Goal: Task Accomplishment & Management: Manage account settings

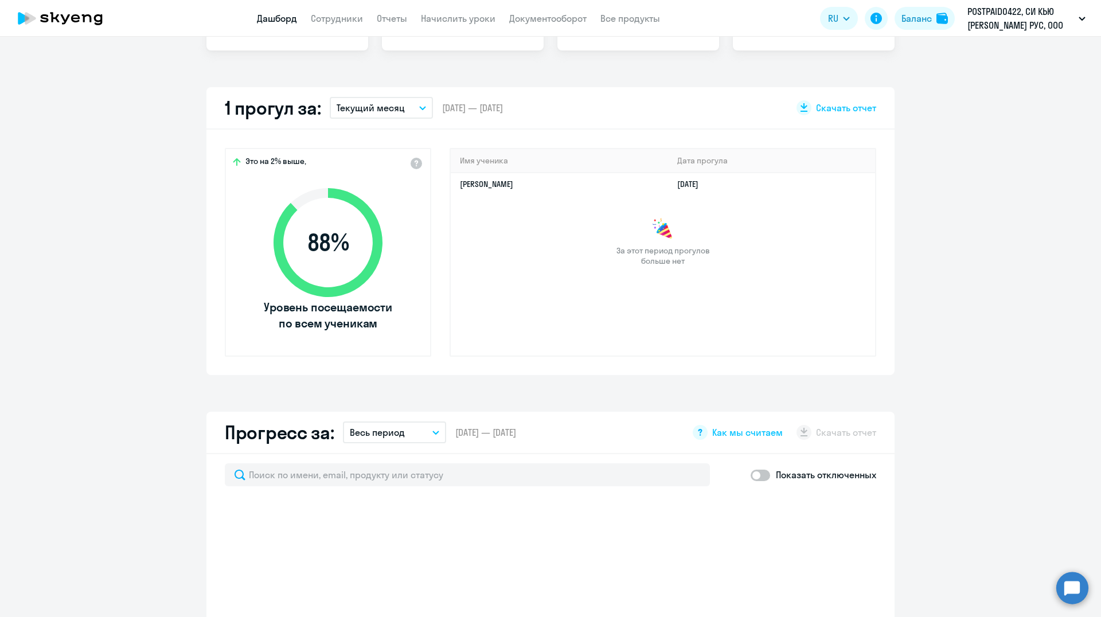
scroll to position [574, 0]
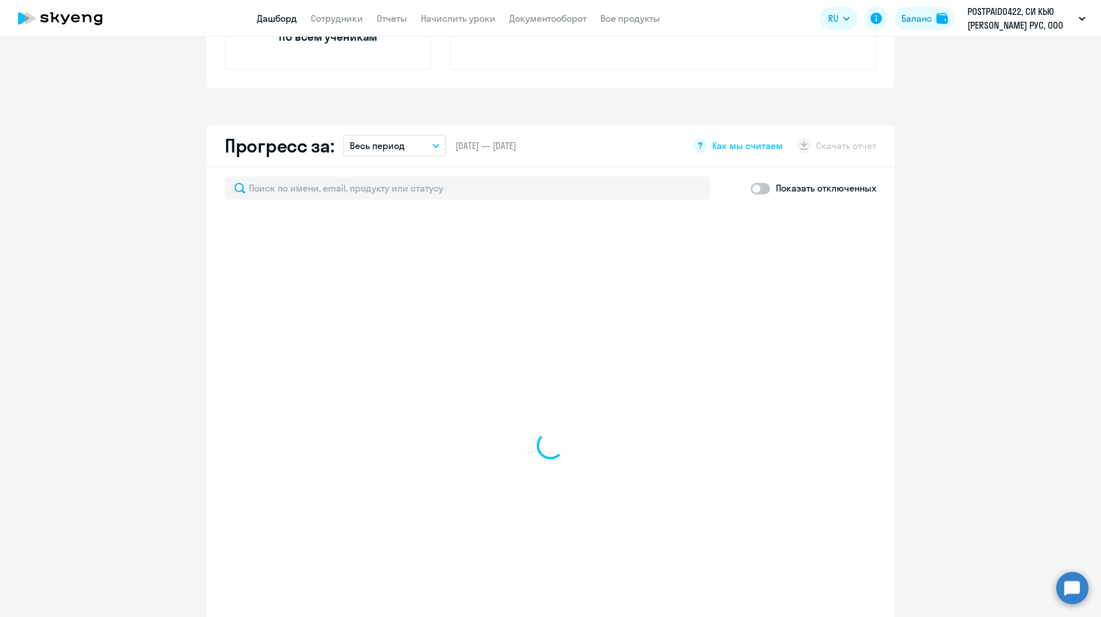
select select "30"
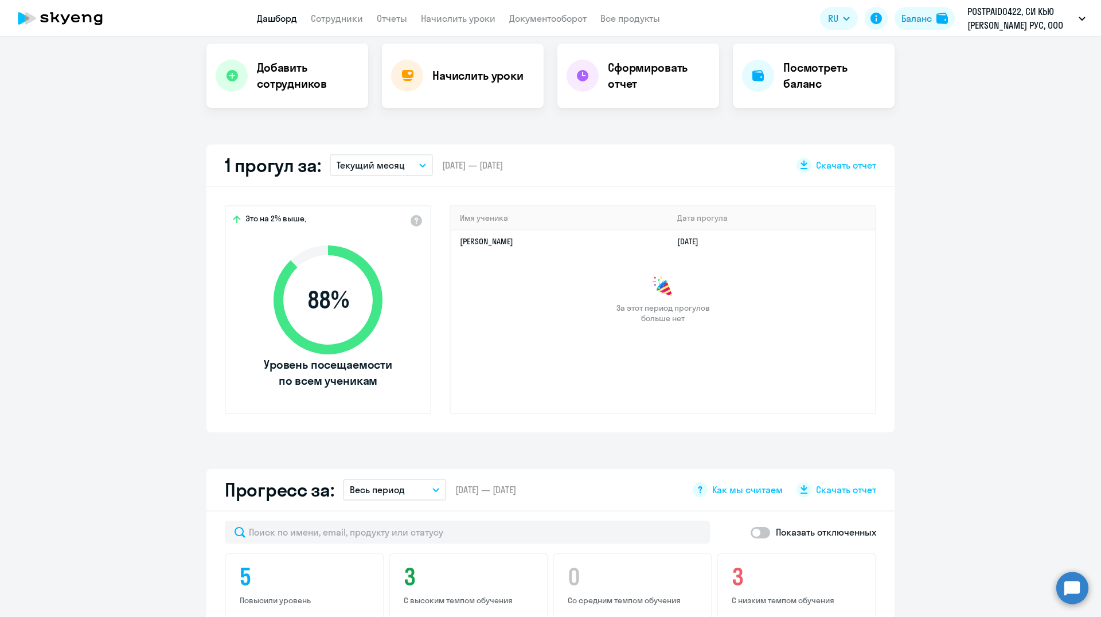
scroll to position [0, 0]
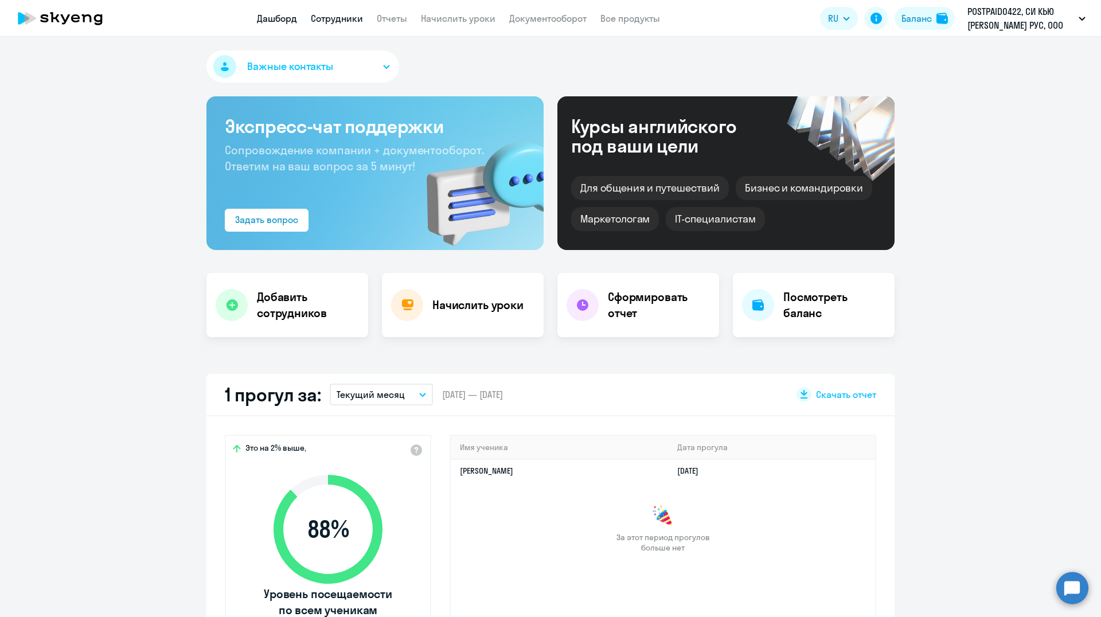
click at [328, 18] on link "Сотрудники" at bounding box center [337, 18] width 52 height 11
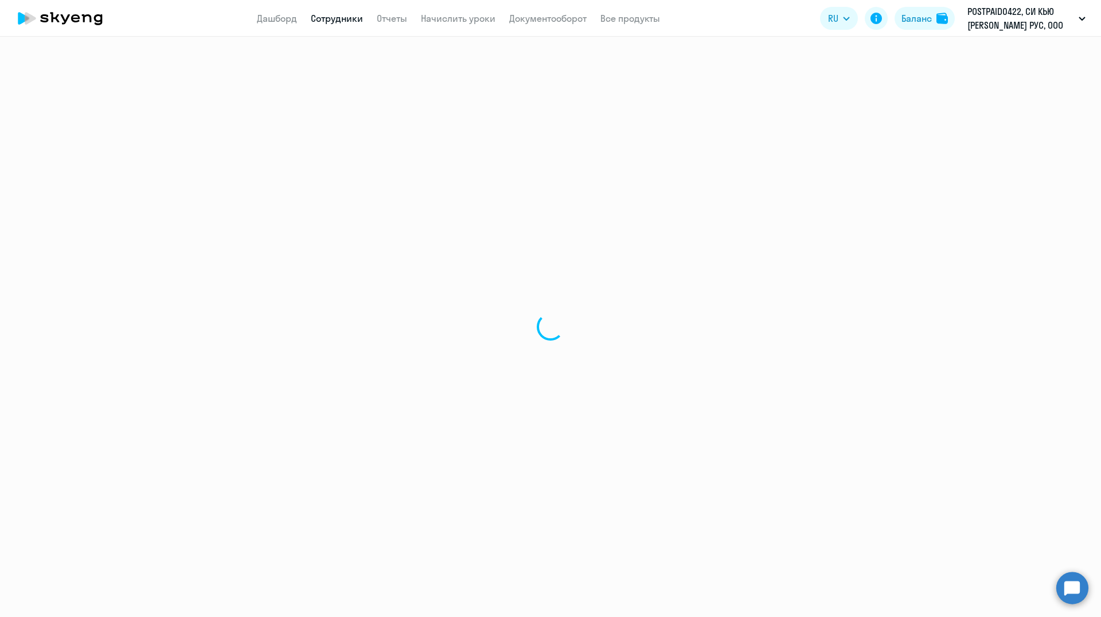
select select "30"
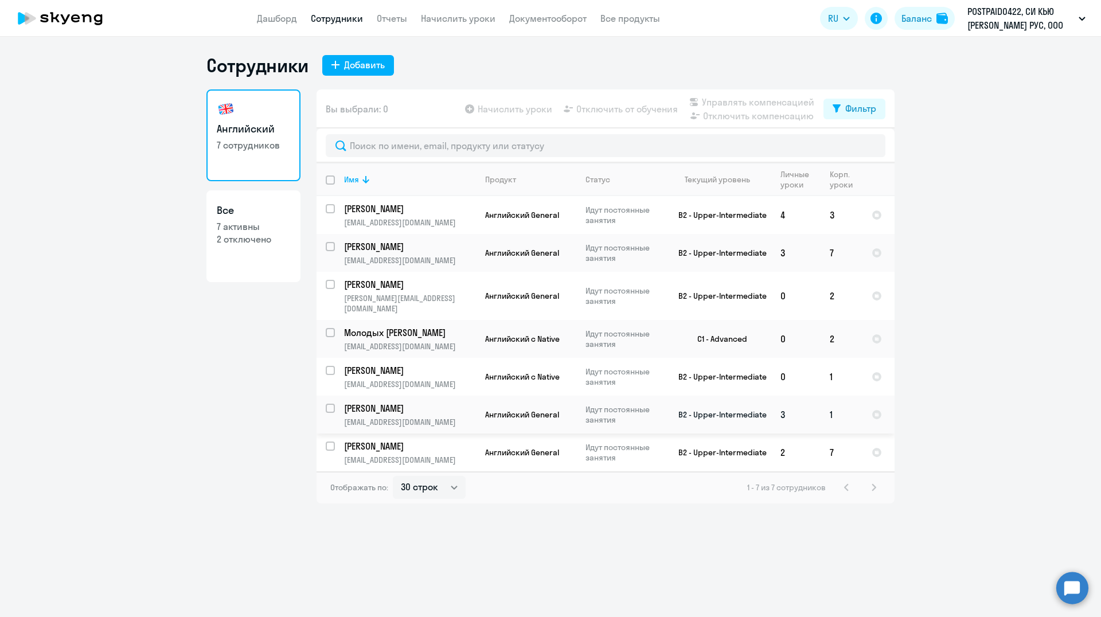
click at [389, 402] on p "[PERSON_NAME]" at bounding box center [409, 408] width 130 height 13
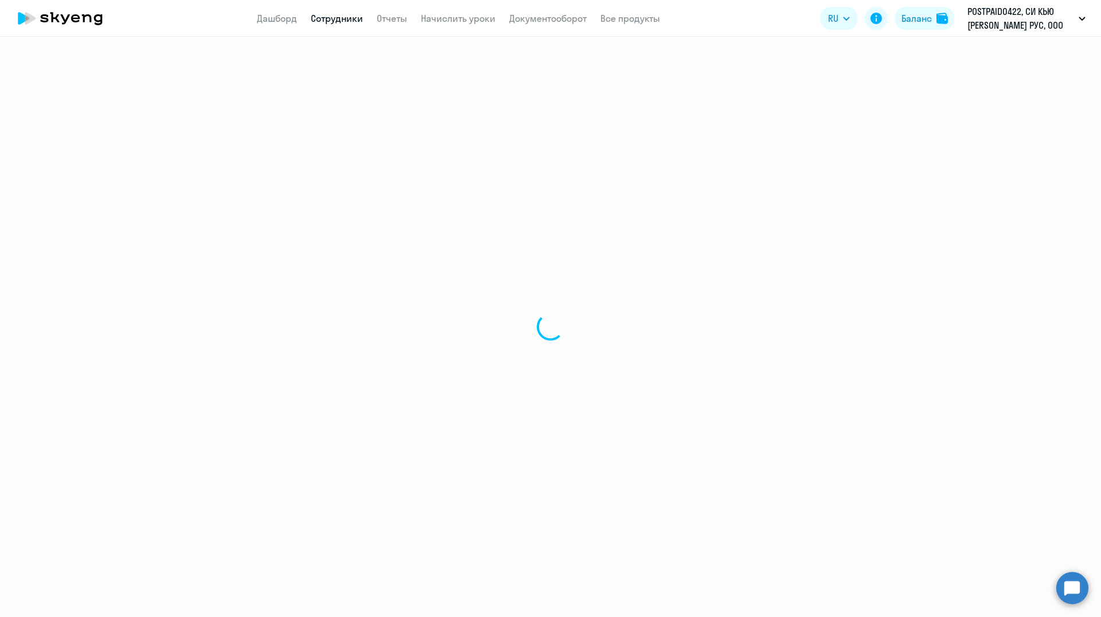
select select "english"
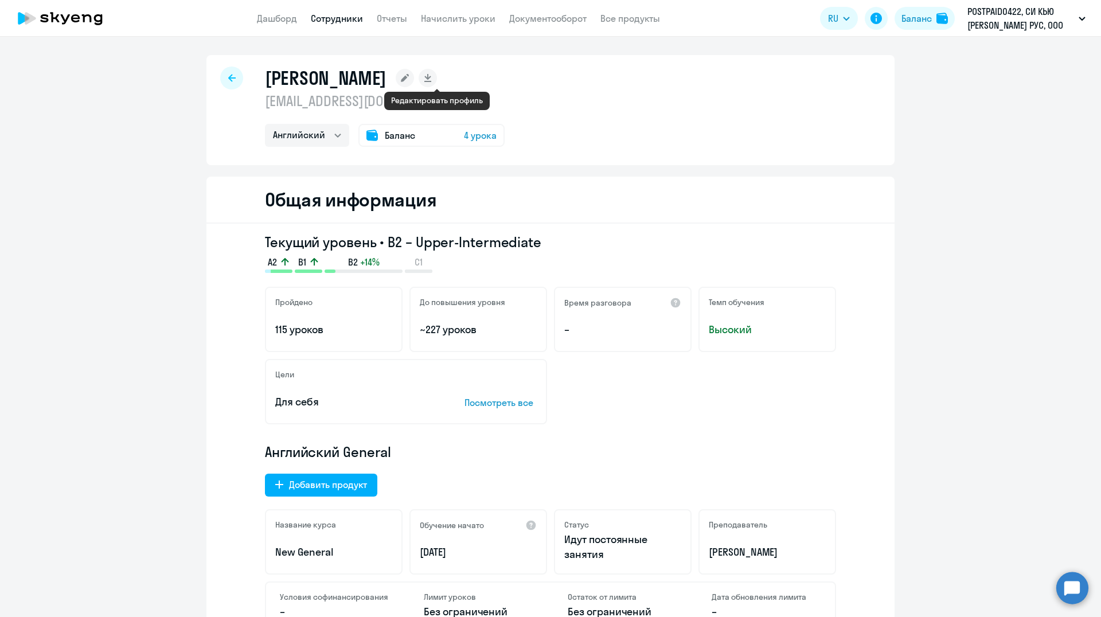
click at [414, 81] on rect at bounding box center [405, 78] width 18 height 18
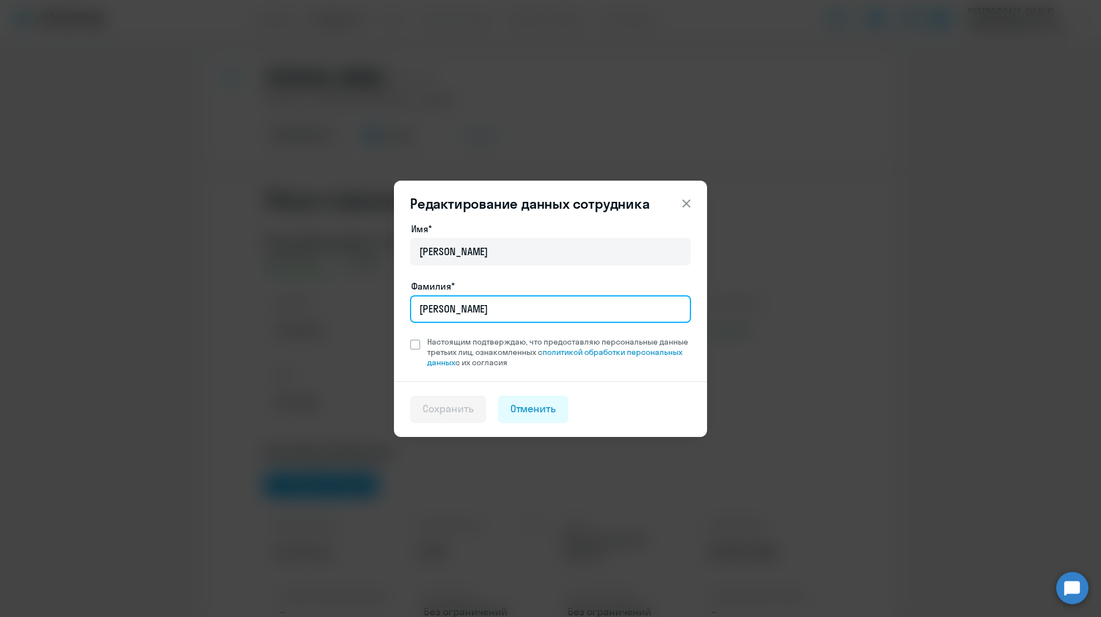
drag, startPoint x: 483, startPoint y: 307, endPoint x: 391, endPoint y: 295, distance: 92.6
click at [391, 295] on div "Редактирование данных сотрудника Имя* [PERSON_NAME]* [PERSON_NAME] Настоящим по…" at bounding box center [550, 308] width 555 height 321
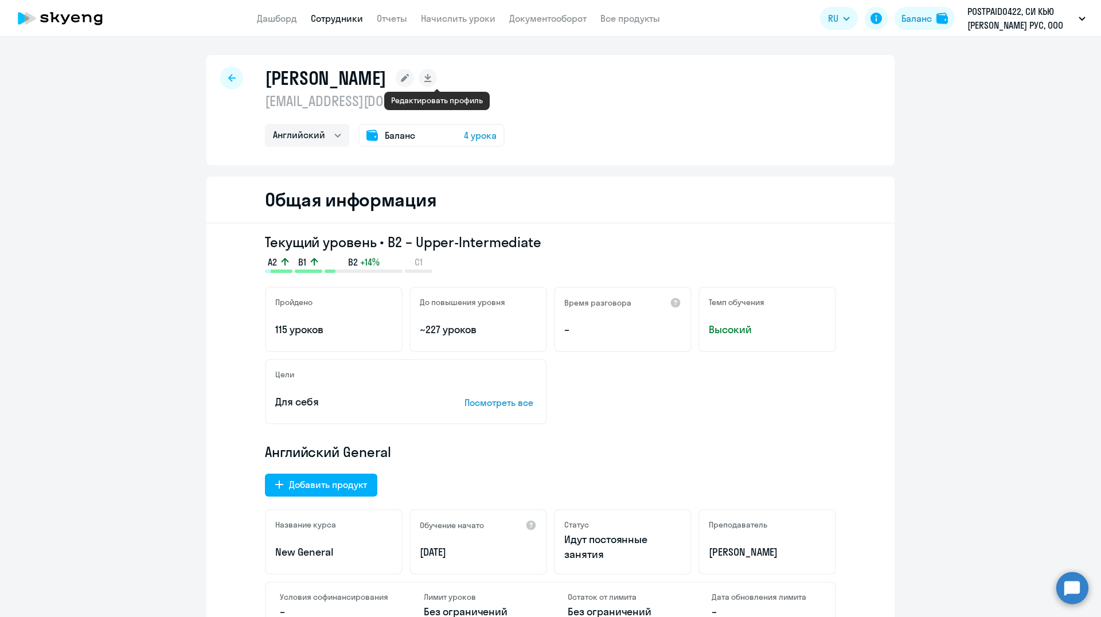
click at [414, 75] on rect at bounding box center [405, 78] width 18 height 18
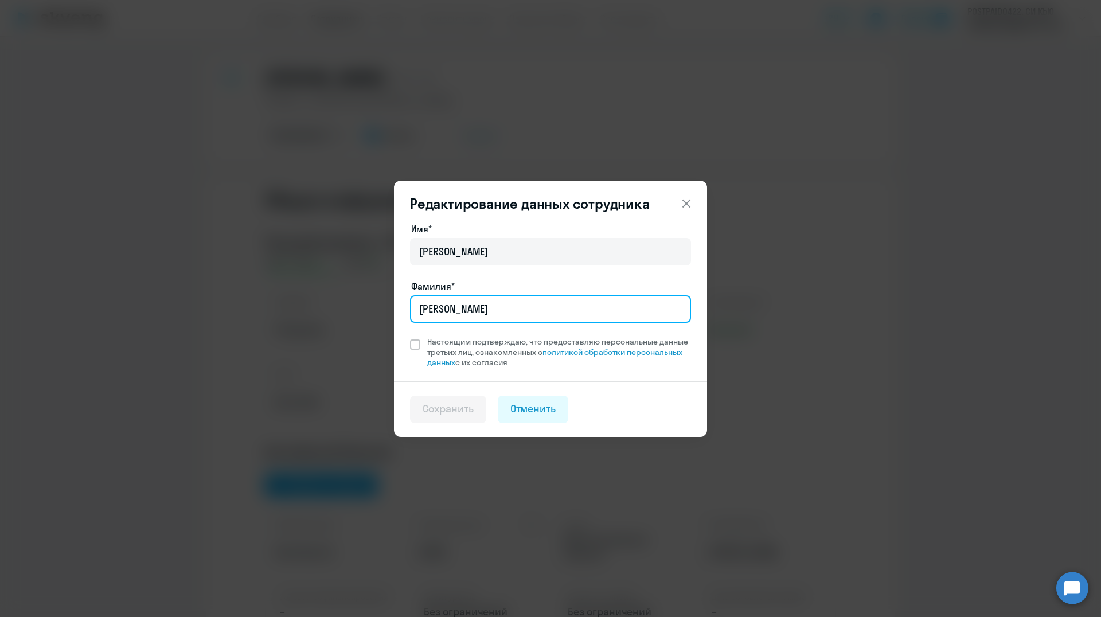
drag, startPoint x: 498, startPoint y: 306, endPoint x: 397, endPoint y: 293, distance: 102.4
click at [397, 293] on div "Имя* [PERSON_NAME]* [PERSON_NAME] Настоящим подтверждаю, что предоставляю персо…" at bounding box center [550, 301] width 313 height 159
type input "[PERSON_NAME]"
click at [414, 344] on span at bounding box center [415, 345] width 10 height 10
click at [410, 337] on input "Настоящим подтверждаю, что предоставляю персональные данные третьих лиц, ознако…" at bounding box center [410, 336] width 1 height 1
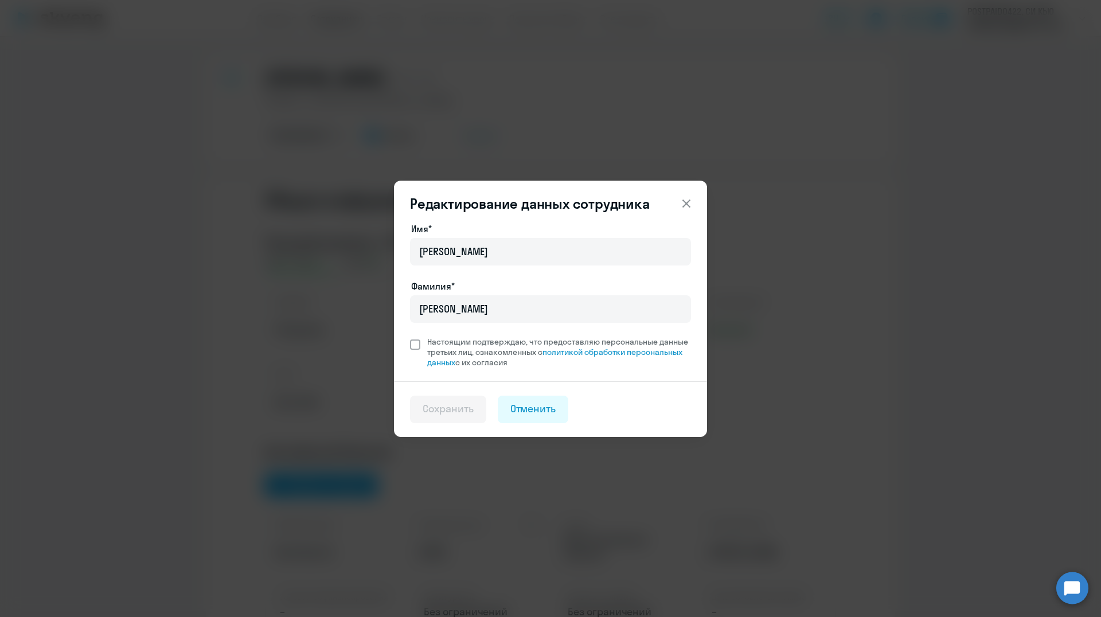
checkbox input "true"
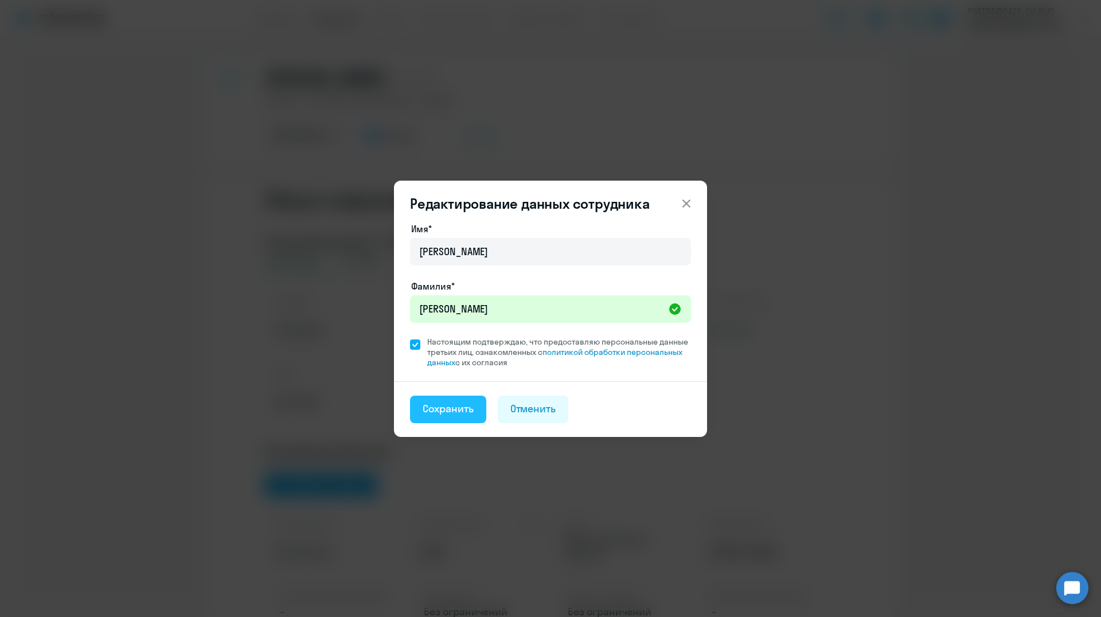
click at [436, 412] on div "Сохранить" at bounding box center [448, 409] width 51 height 15
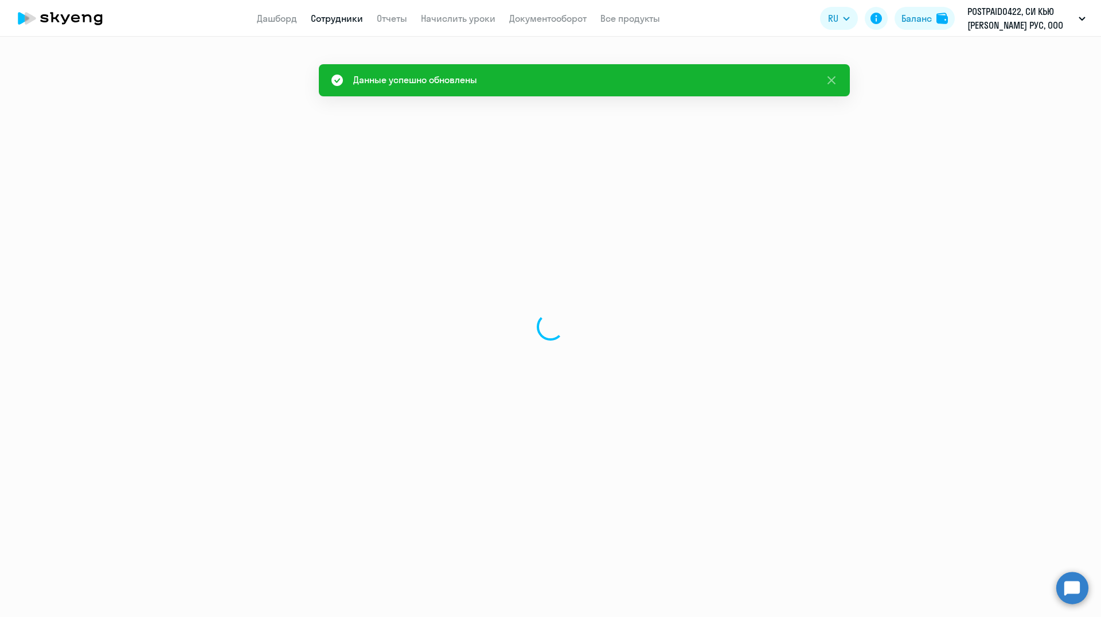
select select "english"
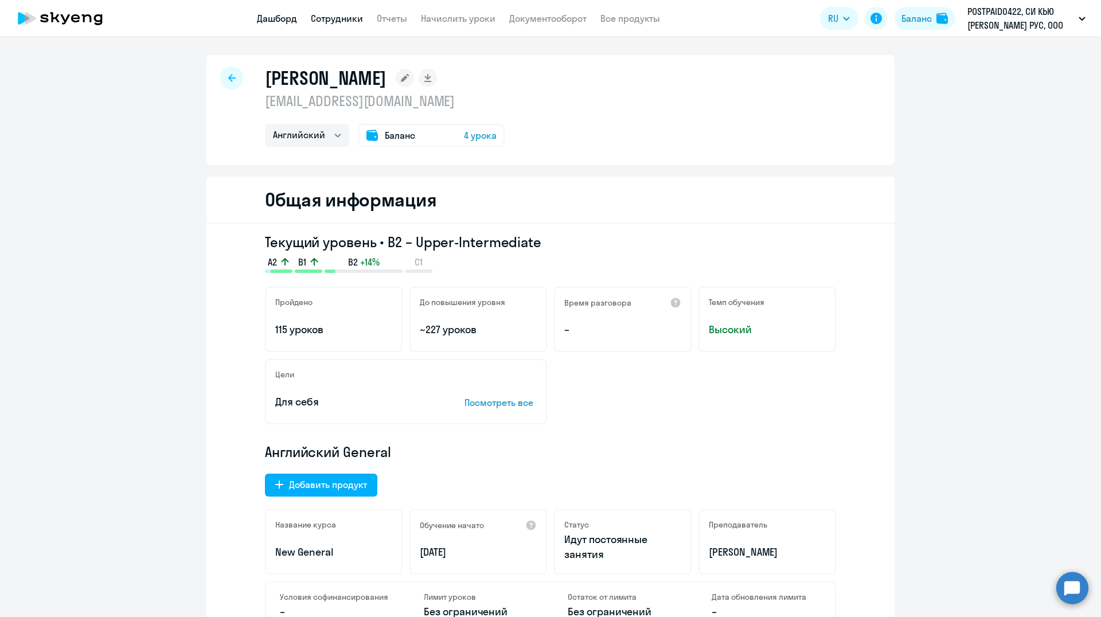
click at [270, 18] on link "Дашборд" at bounding box center [277, 18] width 40 height 11
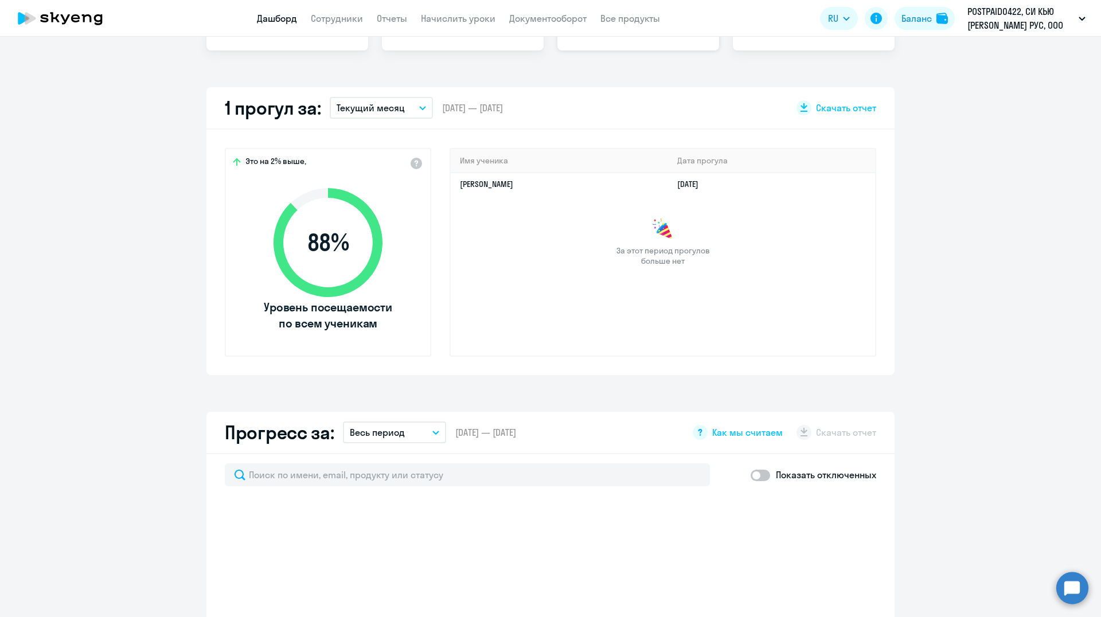
scroll to position [459, 0]
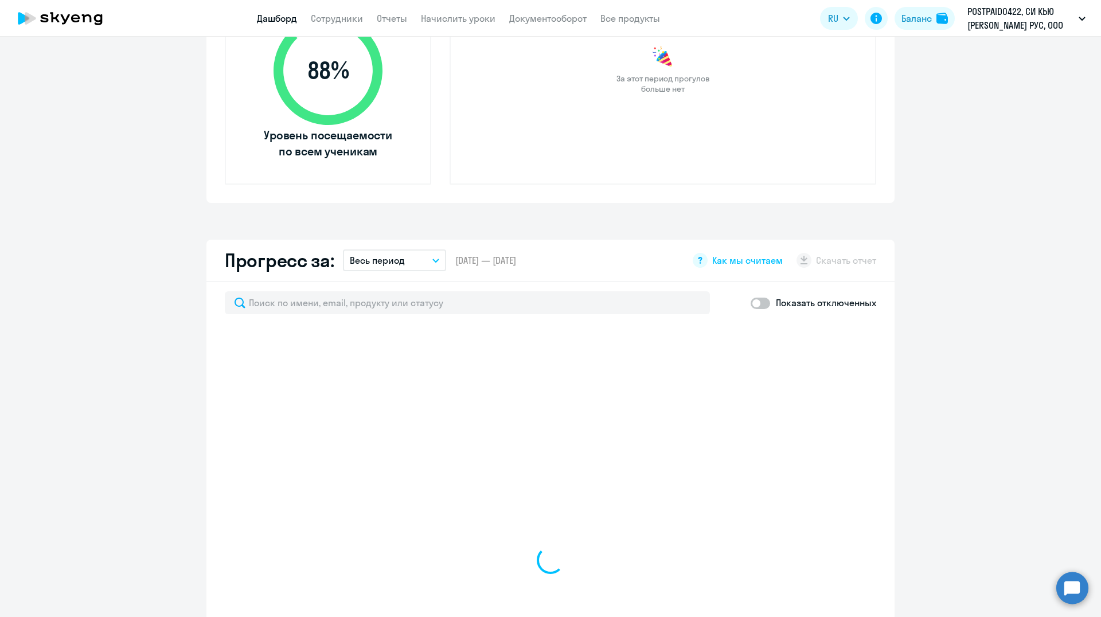
select select "30"
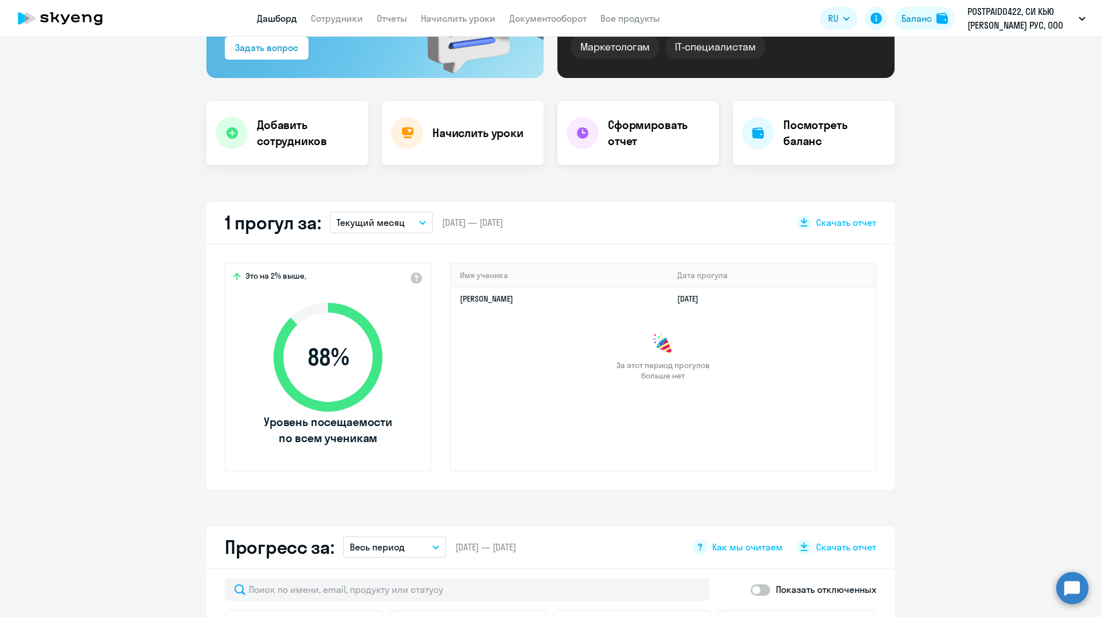
scroll to position [0, 0]
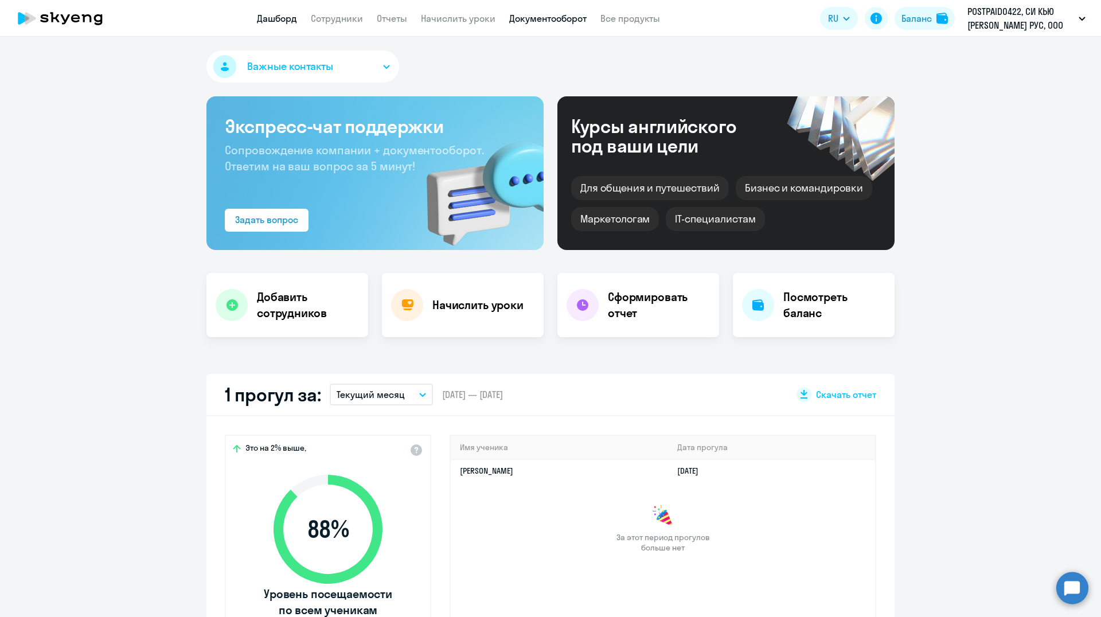
click at [544, 18] on link "Документооборот" at bounding box center [547, 18] width 77 height 11
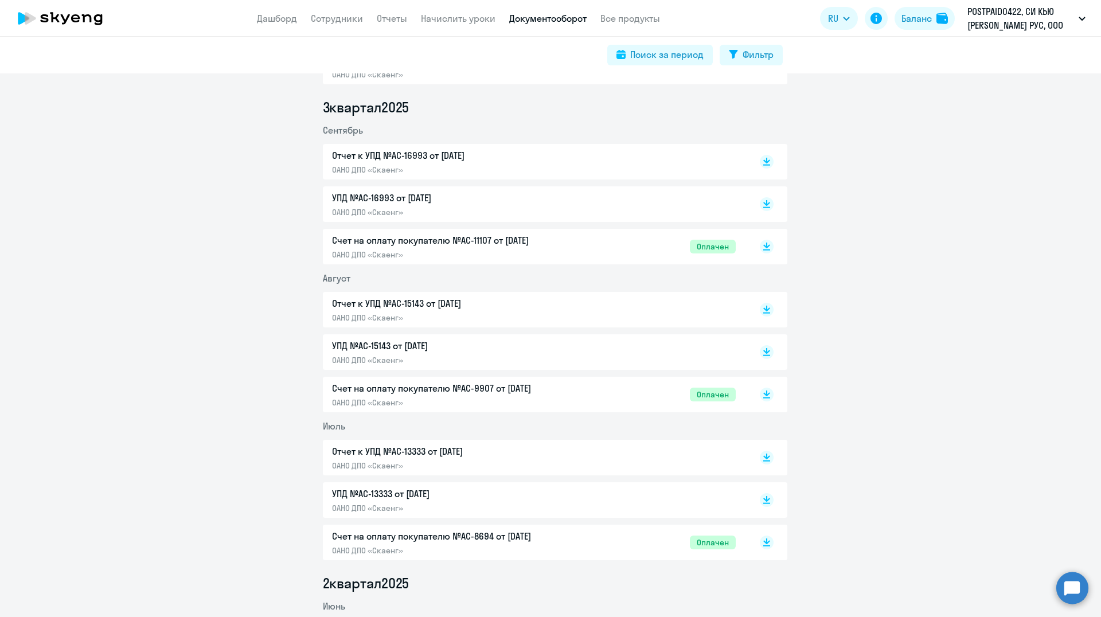
scroll to position [402, 0]
